Goal: Task Accomplishment & Management: Manage account settings

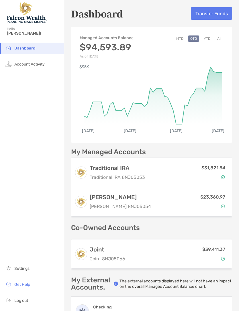
click at [211, 15] on button "Transfer Funds" at bounding box center [210, 13] width 41 height 13
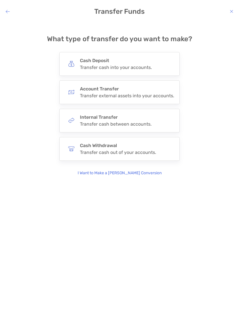
click at [94, 66] on div "Transfer cash into your accounts." at bounding box center [116, 67] width 72 height 5
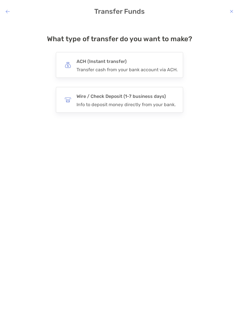
click at [98, 66] on div "ACH (Instant transfer) Transfer cash from your bank account via ACH." at bounding box center [126, 64] width 101 height 15
click at [0, 0] on input "***" at bounding box center [0, 0] width 0 height 0
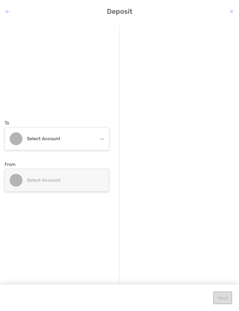
click at [97, 137] on h4 "Select account" at bounding box center [62, 138] width 71 height 5
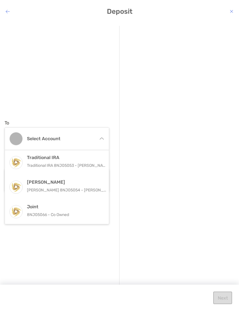
click at [37, 186] on div "[PERSON_NAME] [PERSON_NAME] 8NJ05054 - [PERSON_NAME]" at bounding box center [67, 186] width 80 height 15
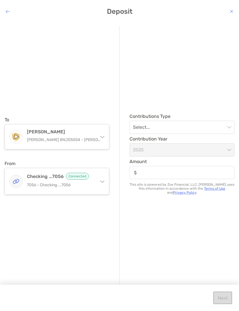
click at [225, 123] on input "modal" at bounding box center [179, 127] width 92 height 13
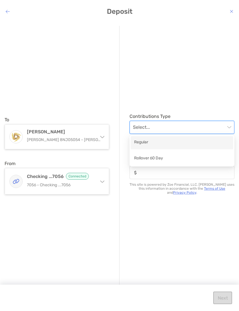
click at [150, 142] on div "Regular" at bounding box center [182, 142] width 96 height 7
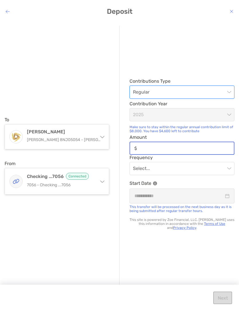
click at [148, 146] on input "Amount" at bounding box center [186, 148] width 94 height 5
click at [228, 171] on span "modal" at bounding box center [182, 168] width 98 height 13
type input "******"
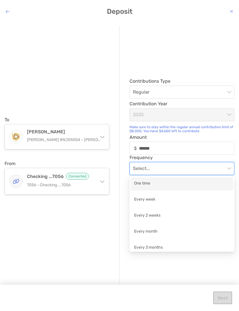
click at [154, 179] on div "One time" at bounding box center [181, 183] width 102 height 13
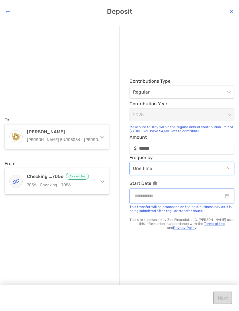
click at [223, 194] on input "modal" at bounding box center [178, 195] width 89 height 7
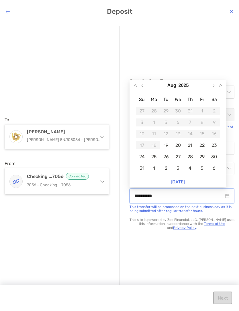
type input "**********"
click at [168, 144] on div "19" at bounding box center [166, 145] width 8 height 8
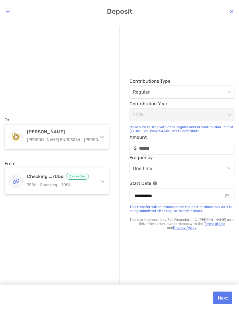
click at [223, 295] on button "Next" at bounding box center [222, 297] width 19 height 13
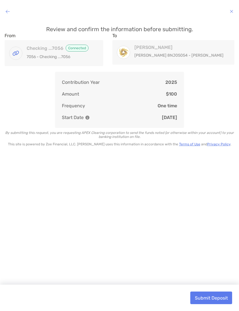
click at [216, 295] on button "Submit Deposit" at bounding box center [211, 297] width 42 height 13
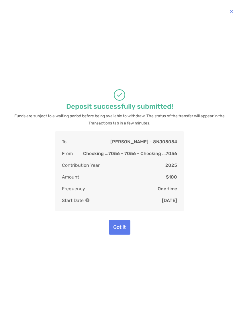
click at [121, 226] on button "Got it" at bounding box center [119, 227] width 21 height 15
